Goal: Task Accomplishment & Management: Use online tool/utility

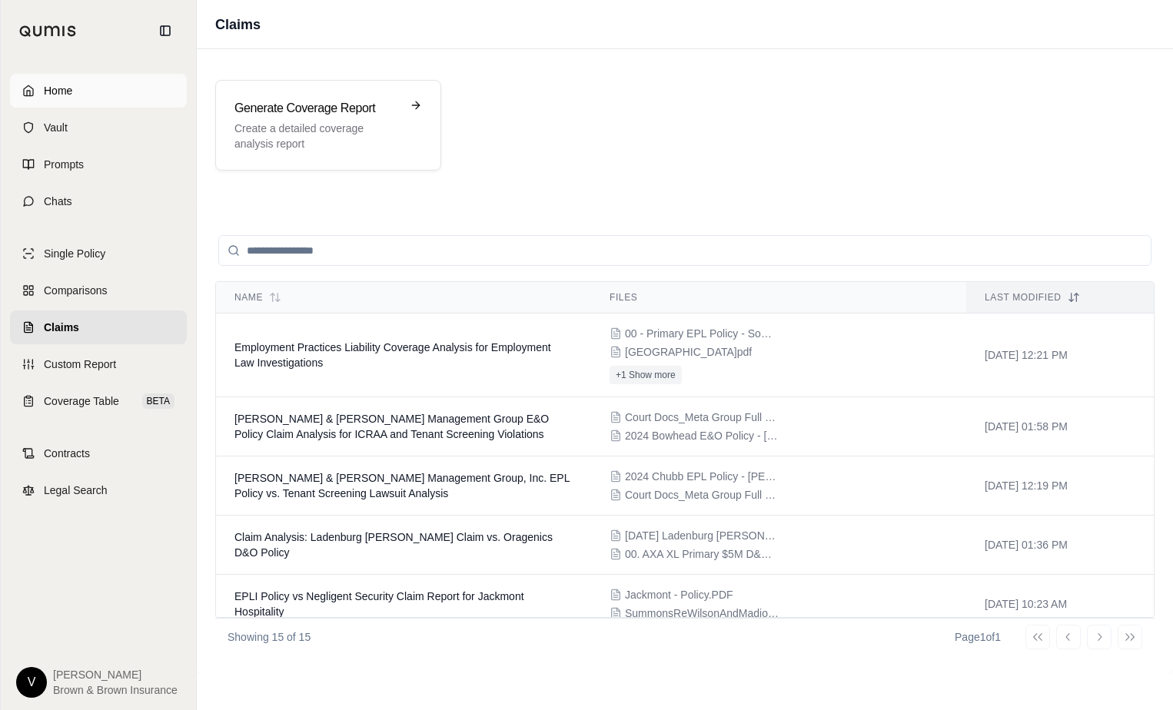
click at [84, 88] on link "Home" at bounding box center [98, 91] width 177 height 34
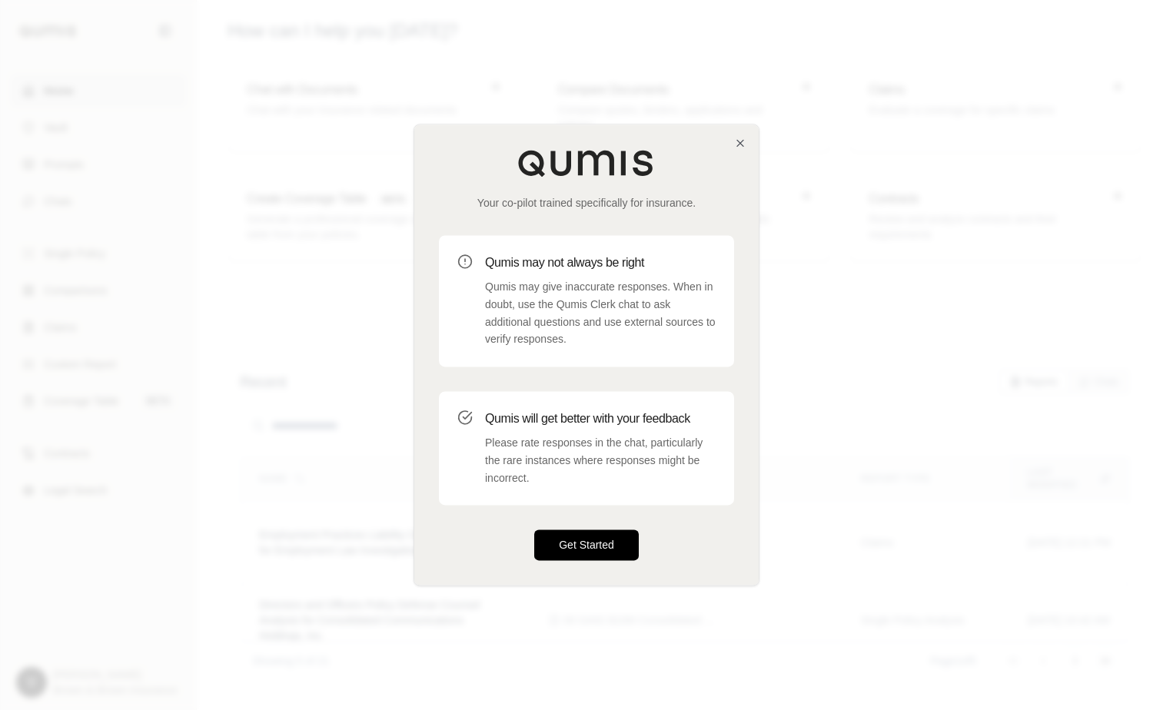
click at [603, 540] on button "Get Started" at bounding box center [586, 545] width 105 height 31
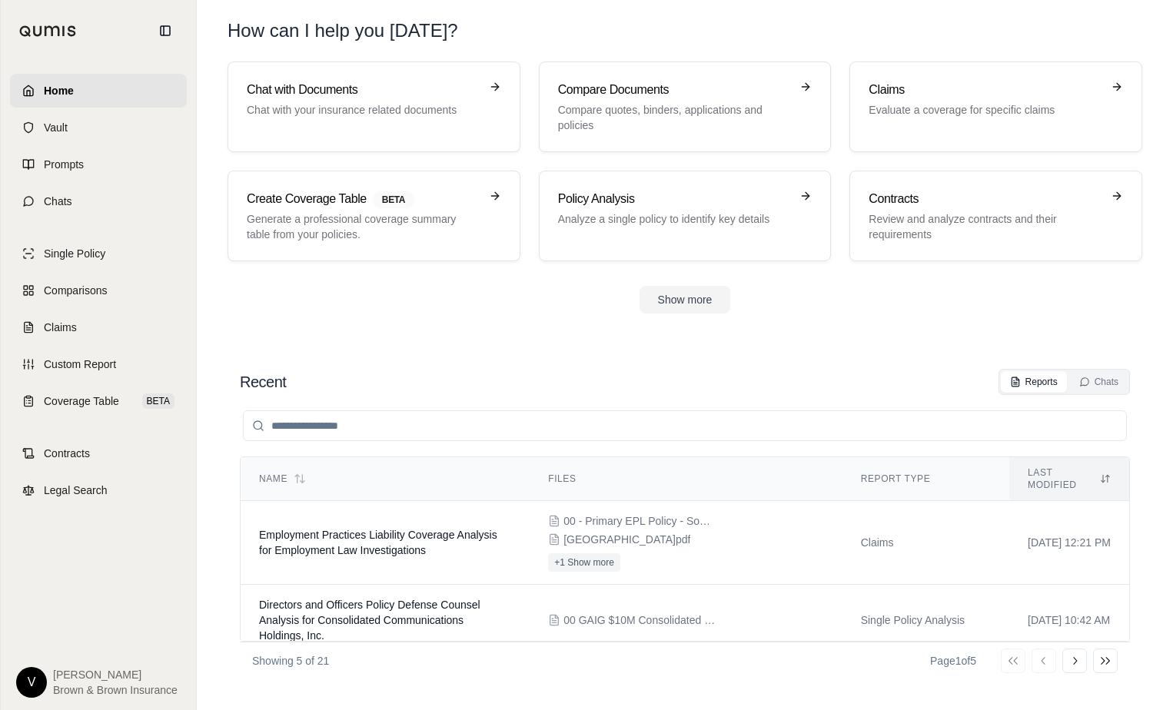
click at [895, 387] on div "Recent Reports Chats" at bounding box center [685, 382] width 890 height 26
click at [83, 157] on span "Prompts" at bounding box center [64, 164] width 40 height 15
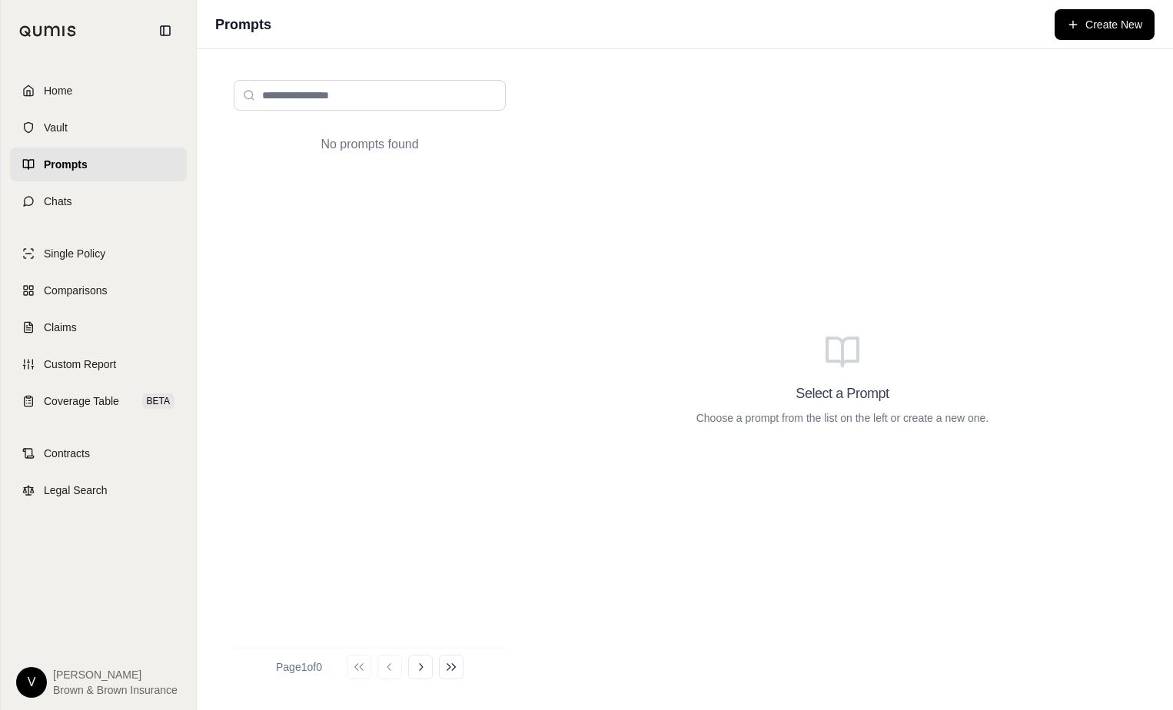
click at [65, 676] on span "[PERSON_NAME]" at bounding box center [115, 674] width 124 height 15
click at [41, 683] on html "Home Vault Prompts Chats Single Policy Comparisons Claims Custom Report Coverag…" at bounding box center [586, 355] width 1173 height 710
click at [63, 593] on link "Settings" at bounding box center [67, 591] width 127 height 25
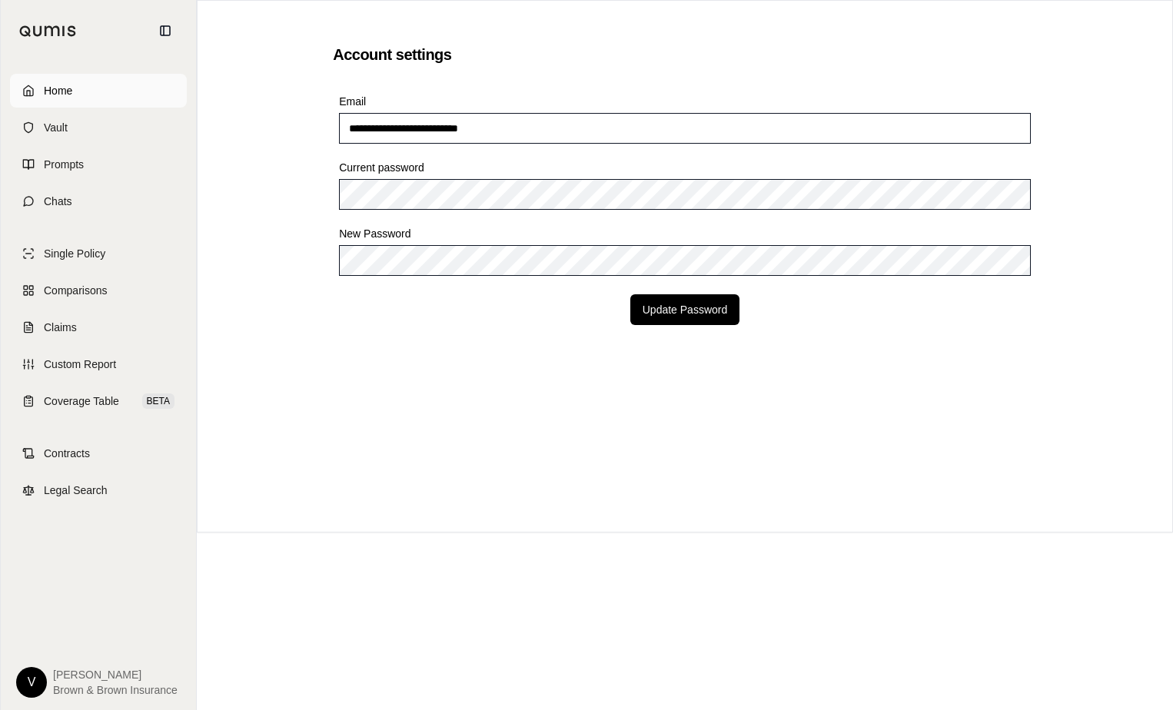
click at [46, 89] on span "Home" at bounding box center [58, 90] width 28 height 15
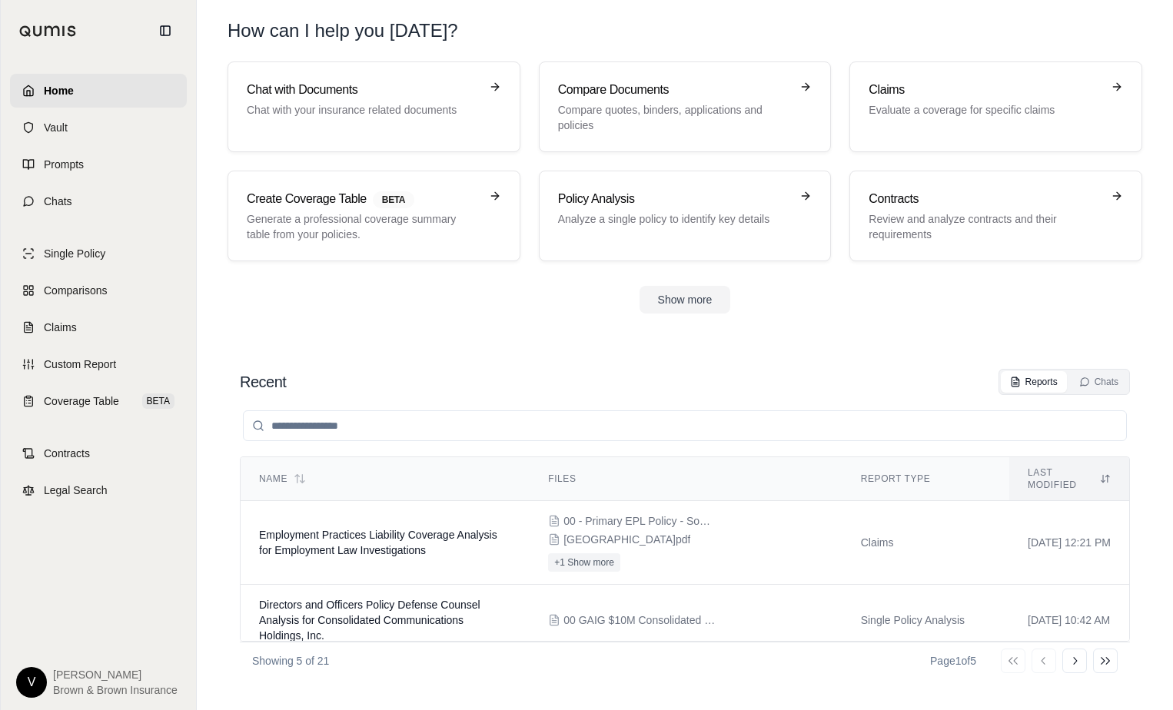
click at [77, 612] on div "Home Vault Prompts Chats Single Policy Comparisons Claims Custom Report Coverag…" at bounding box center [98, 385] width 195 height 649
click at [61, 334] on span "Claims" at bounding box center [60, 327] width 33 height 15
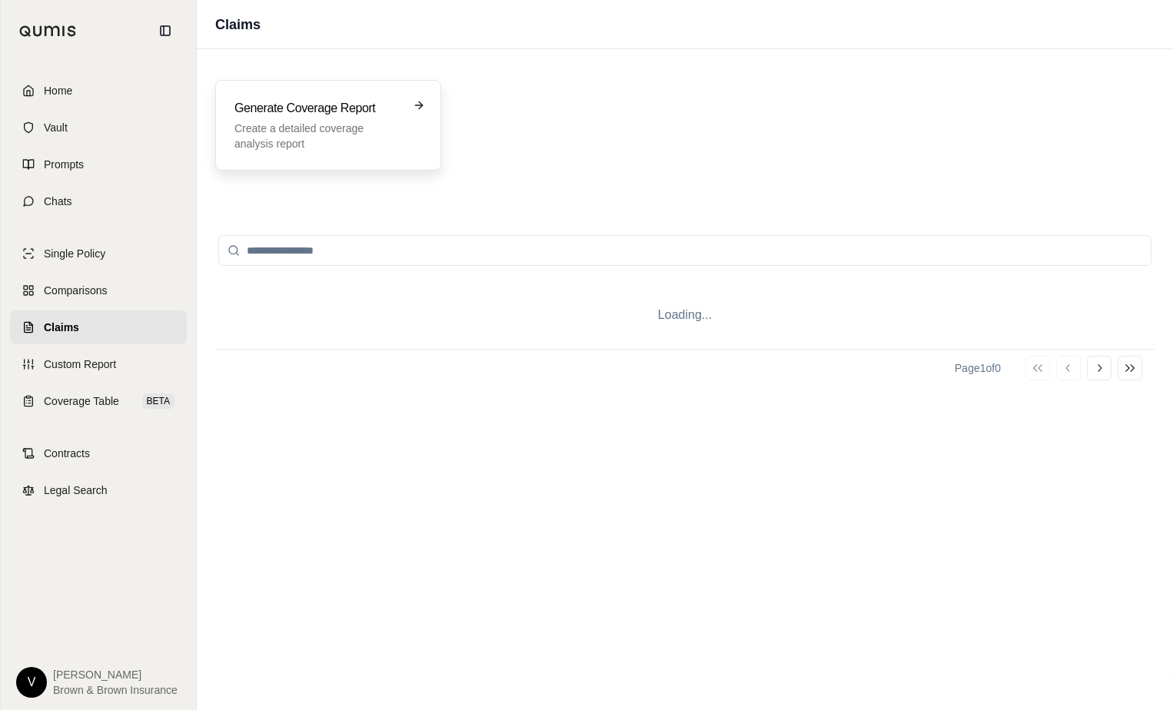
click at [281, 128] on p "Create a detailed coverage analysis report" at bounding box center [317, 136] width 166 height 31
